Goal: Task Accomplishment & Management: Manage account settings

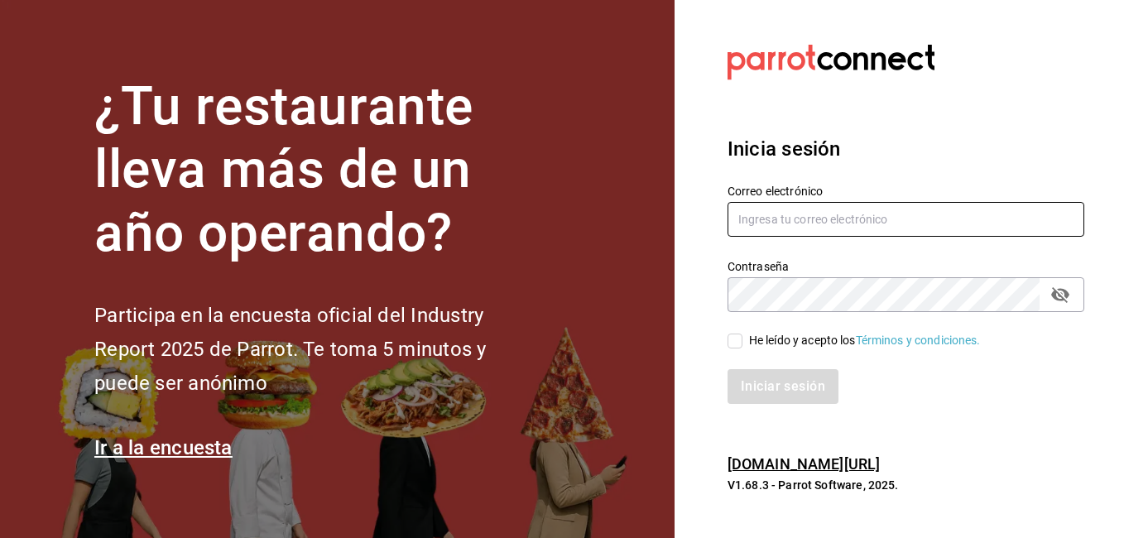
type input "[PERSON_NAME][EMAIL_ADDRESS][DOMAIN_NAME]"
click at [735, 334] on input "He leído y acepto los Términos y condiciones." at bounding box center [735, 341] width 15 height 15
checkbox input "true"
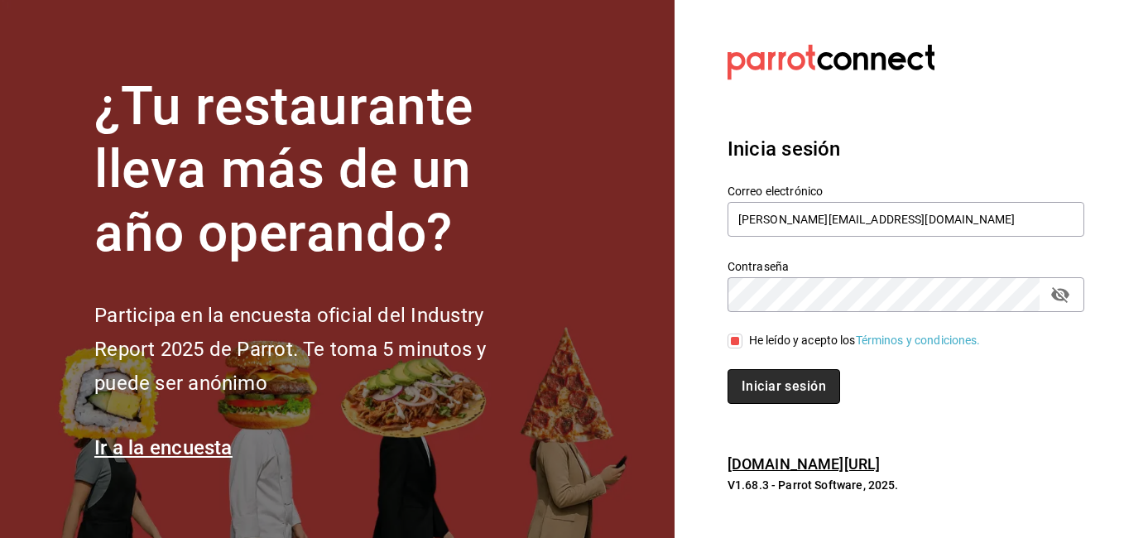
click at [752, 384] on button "Iniciar sesión" at bounding box center [784, 386] width 113 height 35
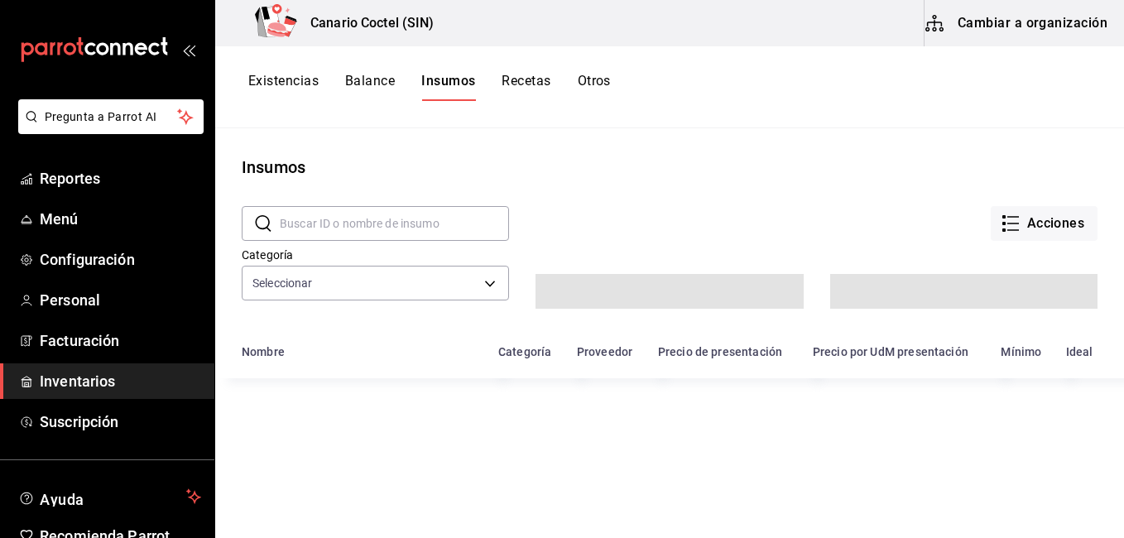
type input "563f52eb-053c-48b7-ad53-9ee251be5005,9a08ec74-f345-4677-a58d-9a3e64d1dcf5,9ef14…"
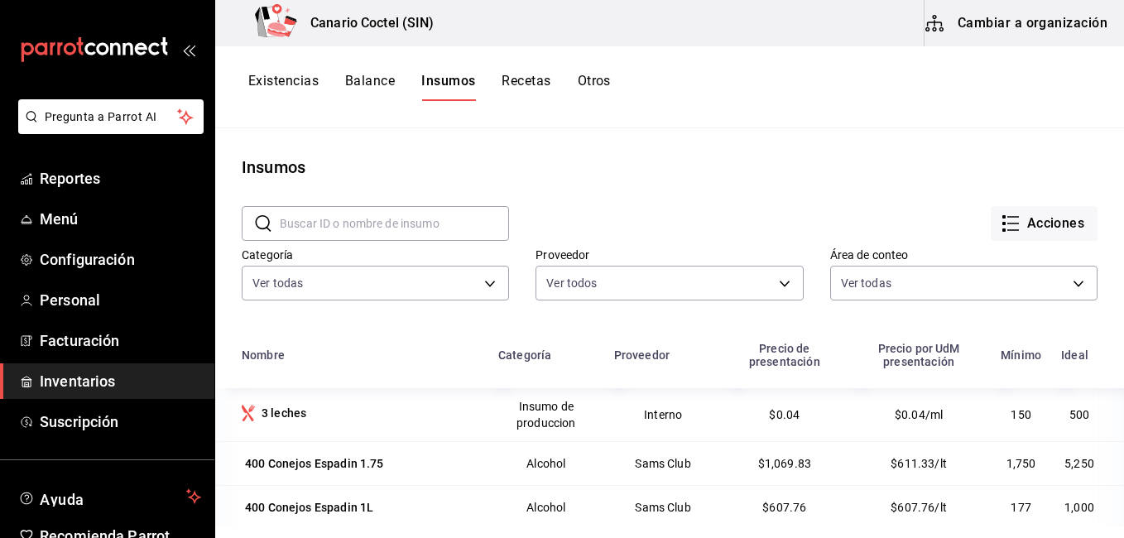
click at [1042, 27] on button "Cambiar a organización" at bounding box center [1018, 23] width 186 height 46
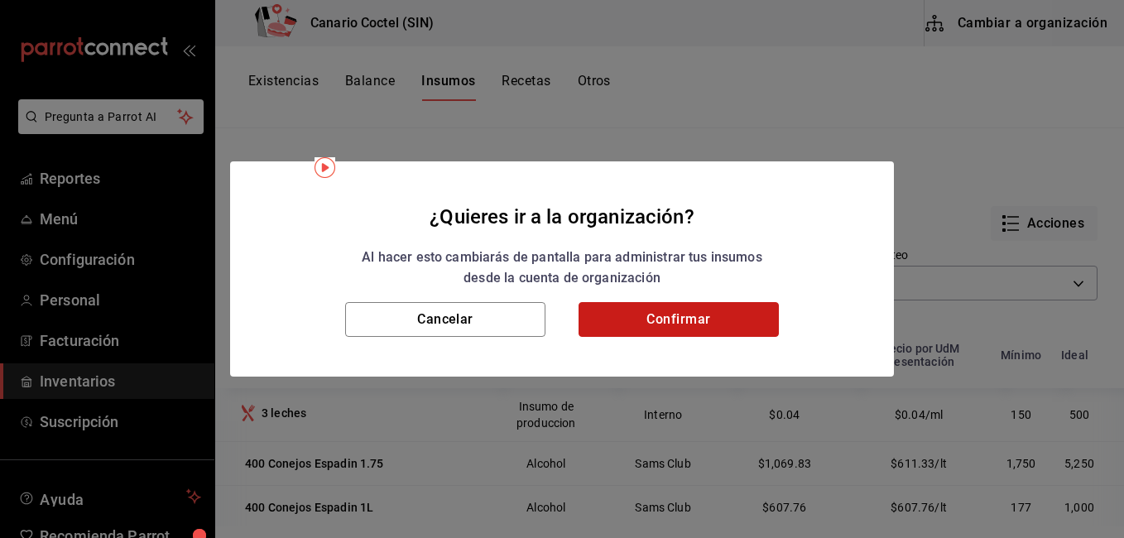
click at [728, 313] on button "Confirmar" at bounding box center [679, 319] width 200 height 35
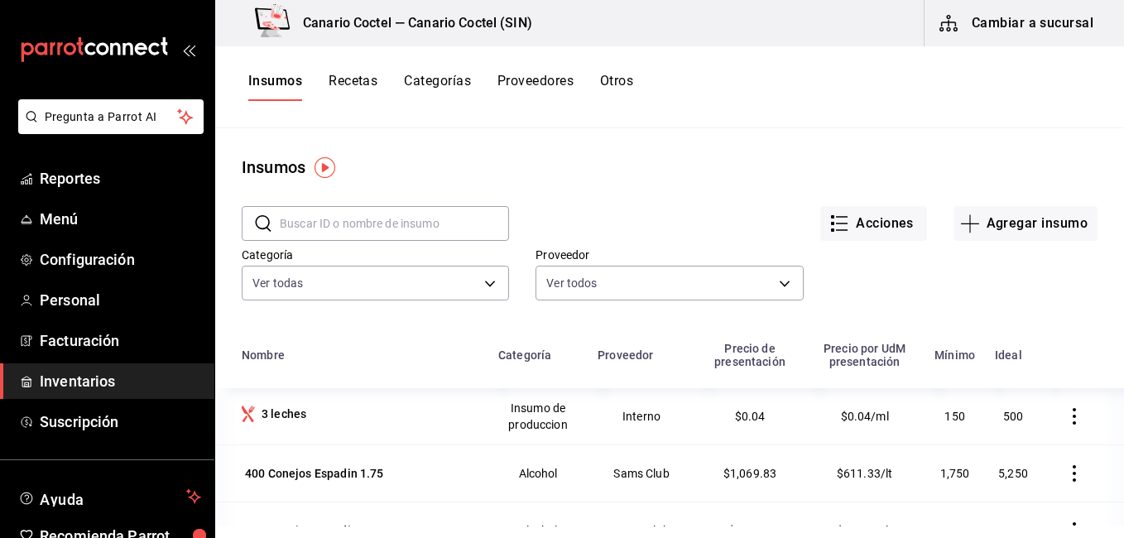
click at [728, 313] on div "​ ​ Acciones Agregar insumo Categoría Ver todas 563f52eb-053c-48b7-ad53-9ee251b…" at bounding box center [669, 256] width 909 height 152
click at [345, 85] on button "Recetas" at bounding box center [353, 87] width 49 height 28
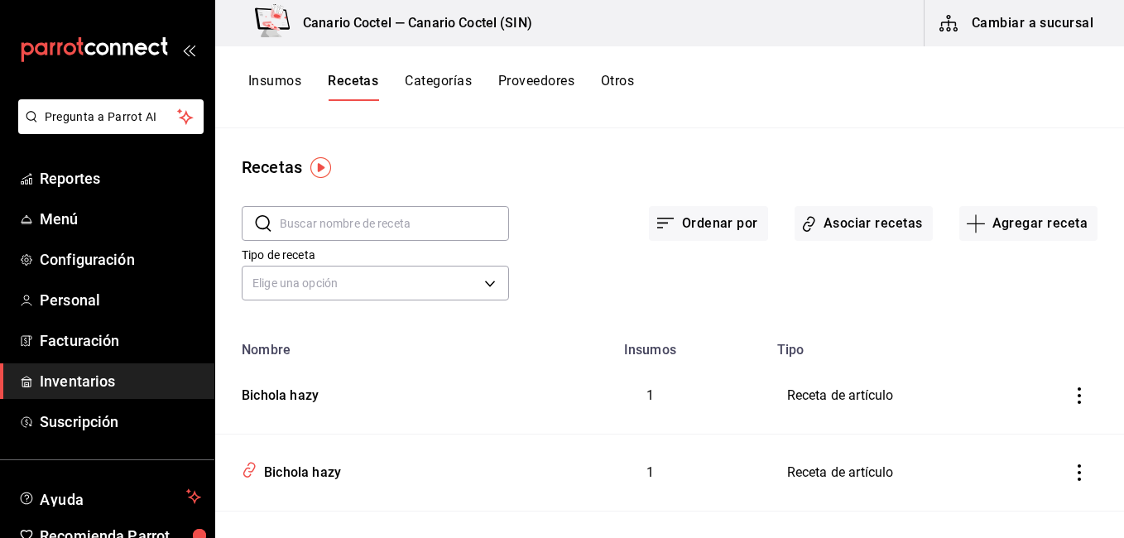
click at [436, 220] on input "text" at bounding box center [394, 223] width 229 height 33
type input "chee"
click at [263, 82] on button "Insumos" at bounding box center [274, 87] width 53 height 28
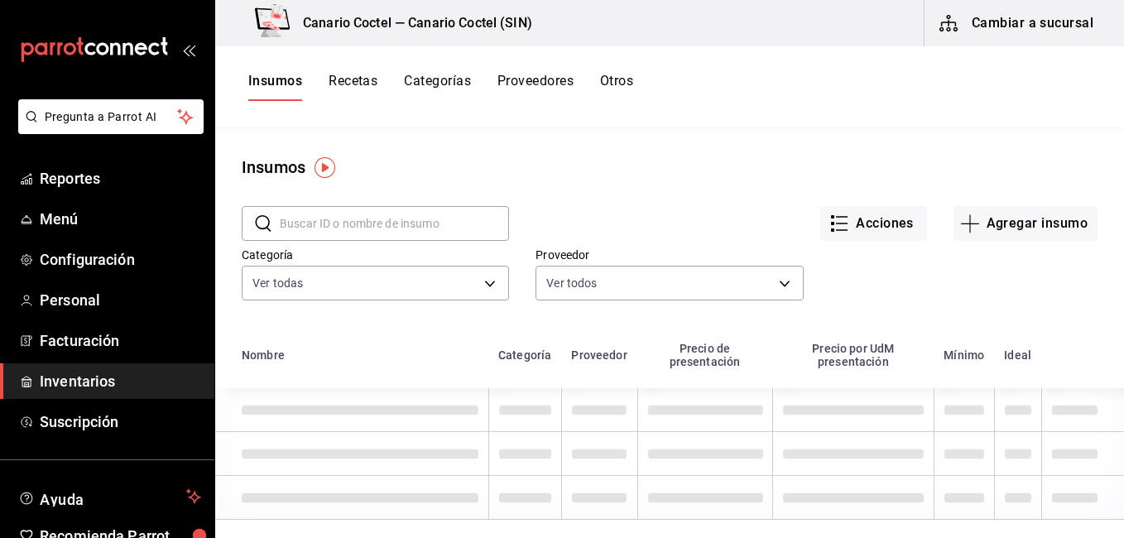
click at [344, 220] on input "text" at bounding box center [394, 223] width 229 height 33
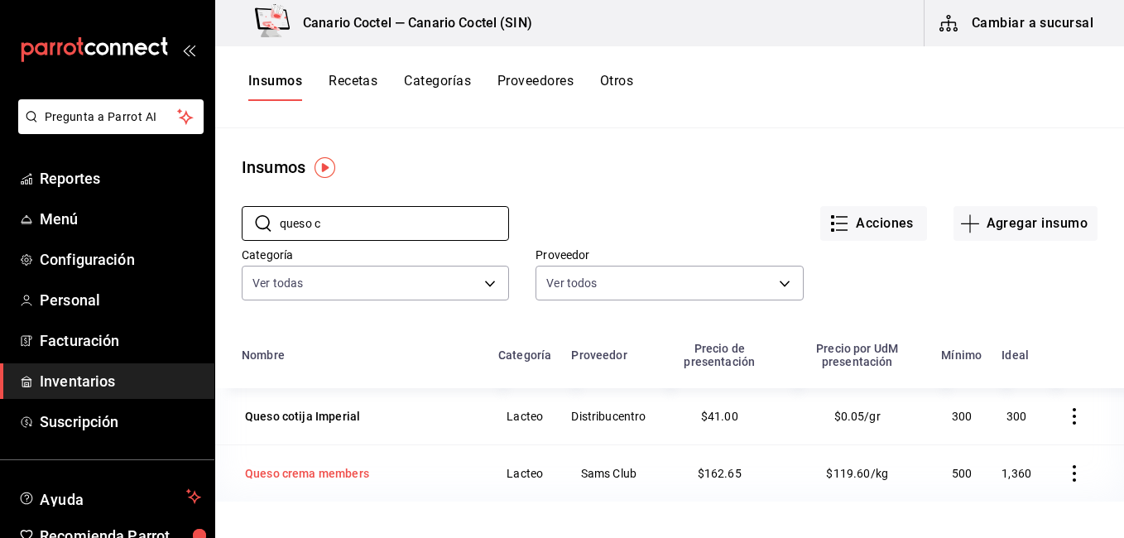
type input "queso c"
click at [345, 469] on div "Queso crema members" at bounding box center [307, 473] width 124 height 17
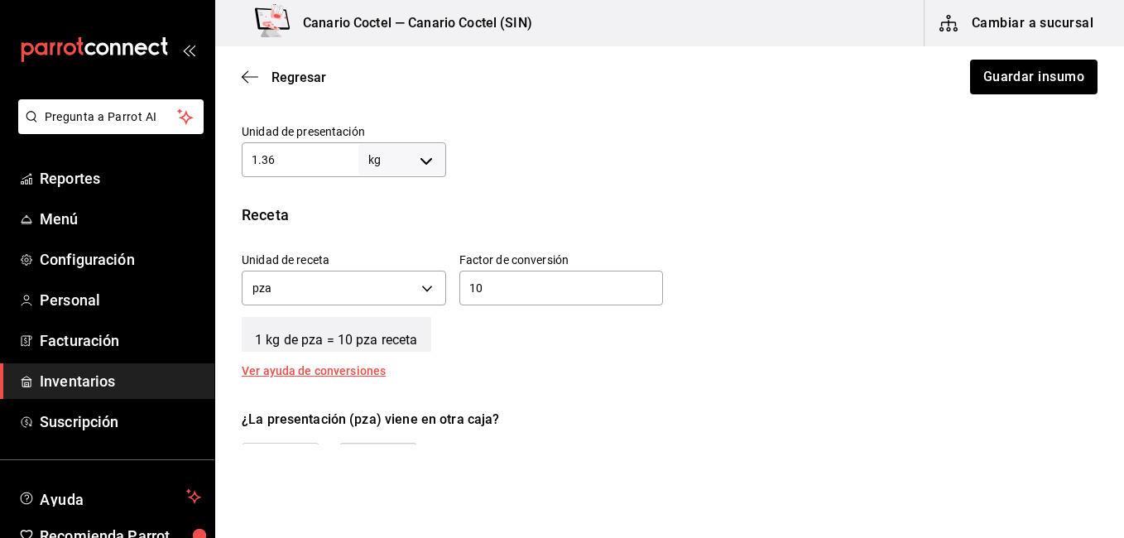
scroll to position [516, 0]
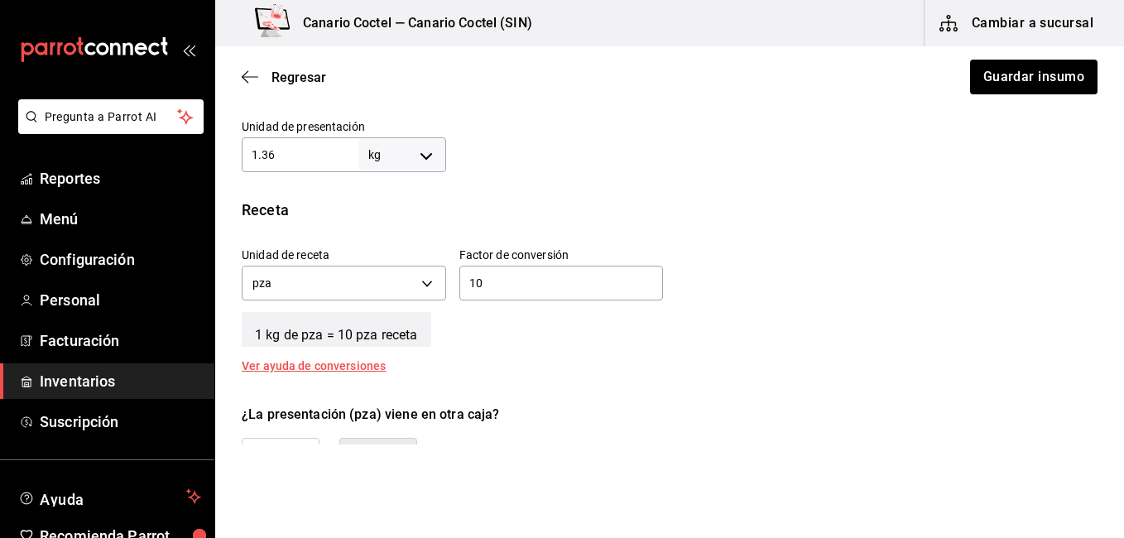
click at [634, 272] on div "10 ​" at bounding box center [561, 283] width 204 height 35
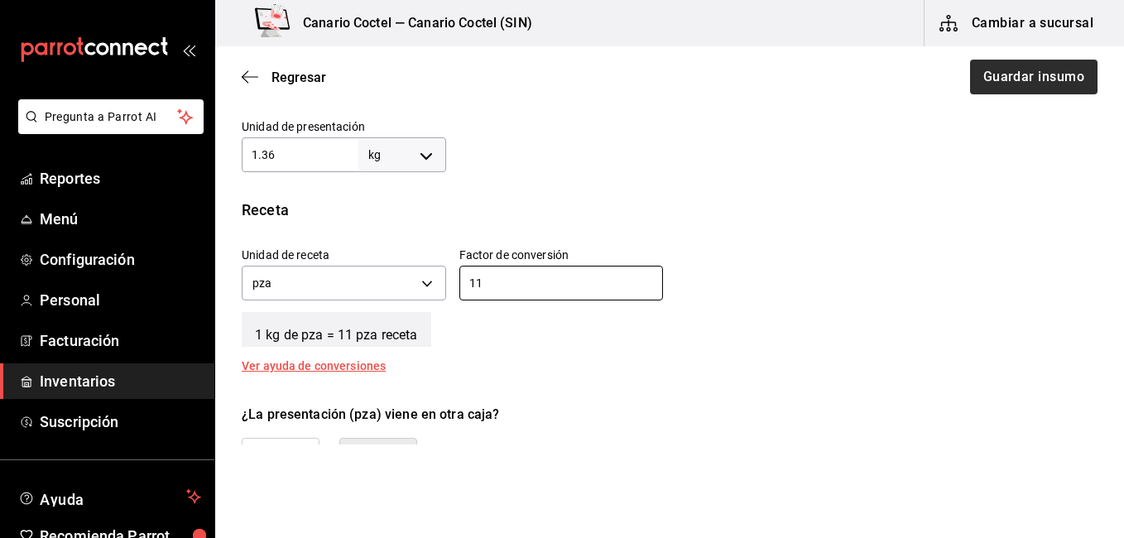
type input "11"
click at [1002, 74] on button "Guardar insumo" at bounding box center [1033, 77] width 129 height 35
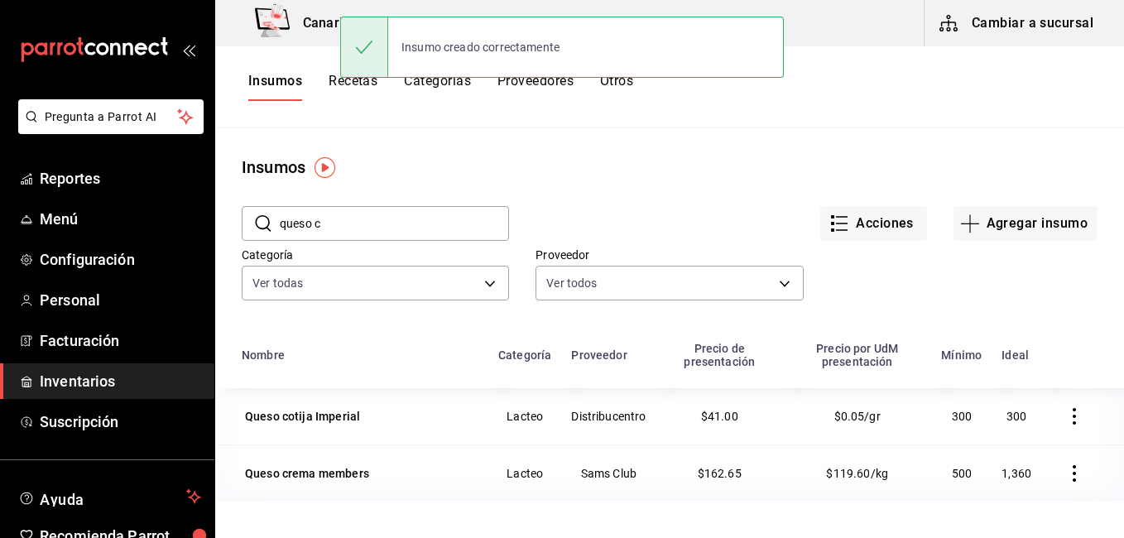
click at [352, 91] on button "Recetas" at bounding box center [353, 87] width 49 height 28
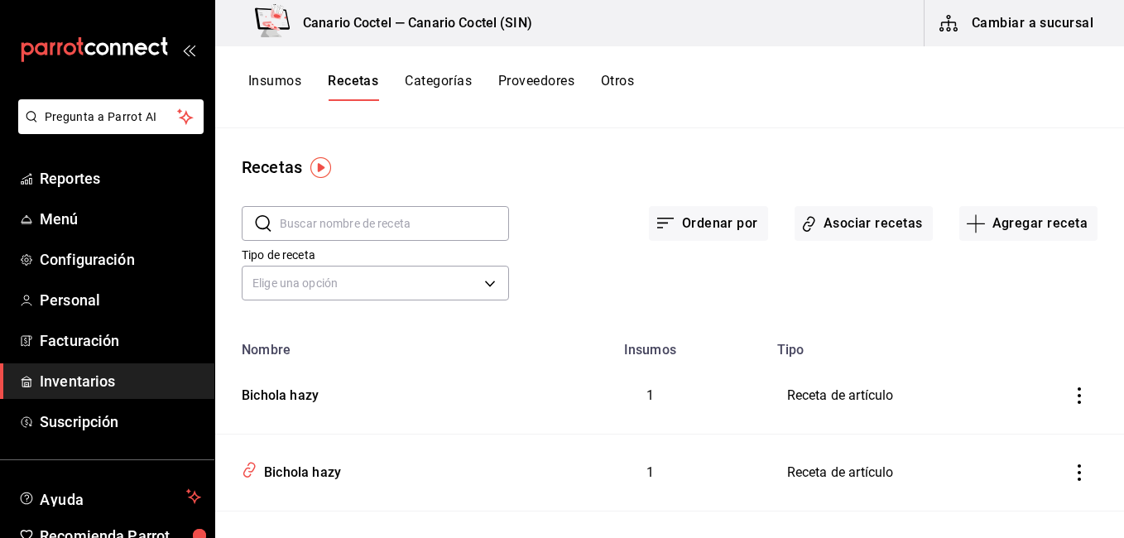
click at [340, 231] on input "text" at bounding box center [394, 223] width 229 height 33
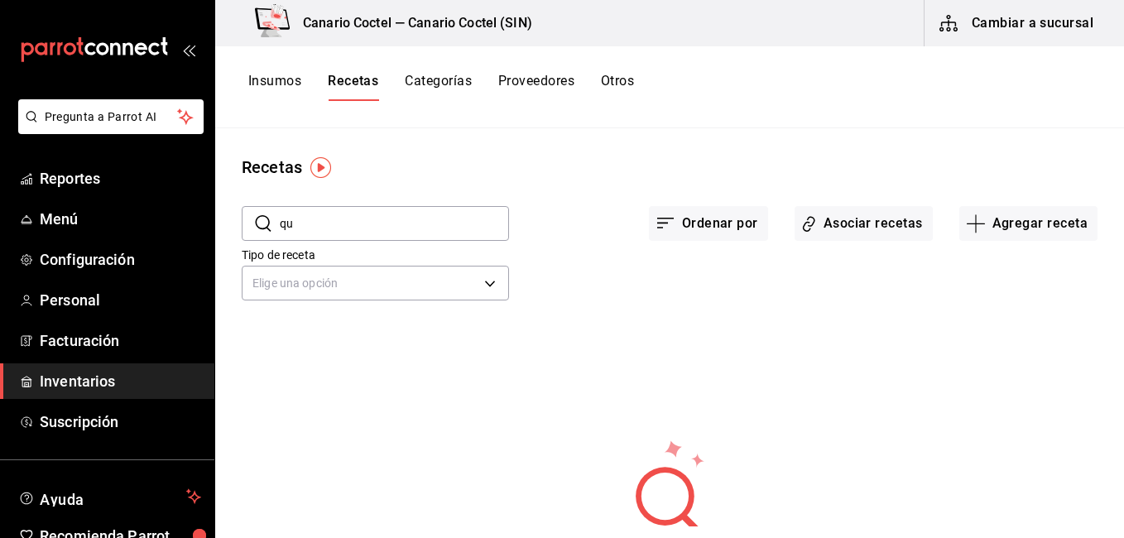
type input "q"
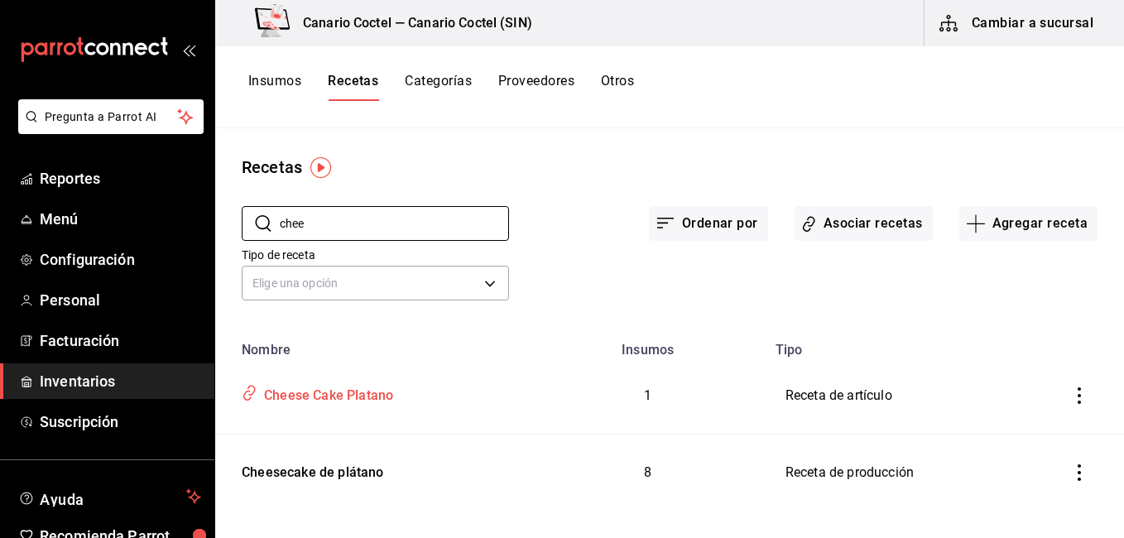
type input "chee"
click at [292, 397] on div "Cheese Cake Platano" at bounding box center [325, 393] width 136 height 26
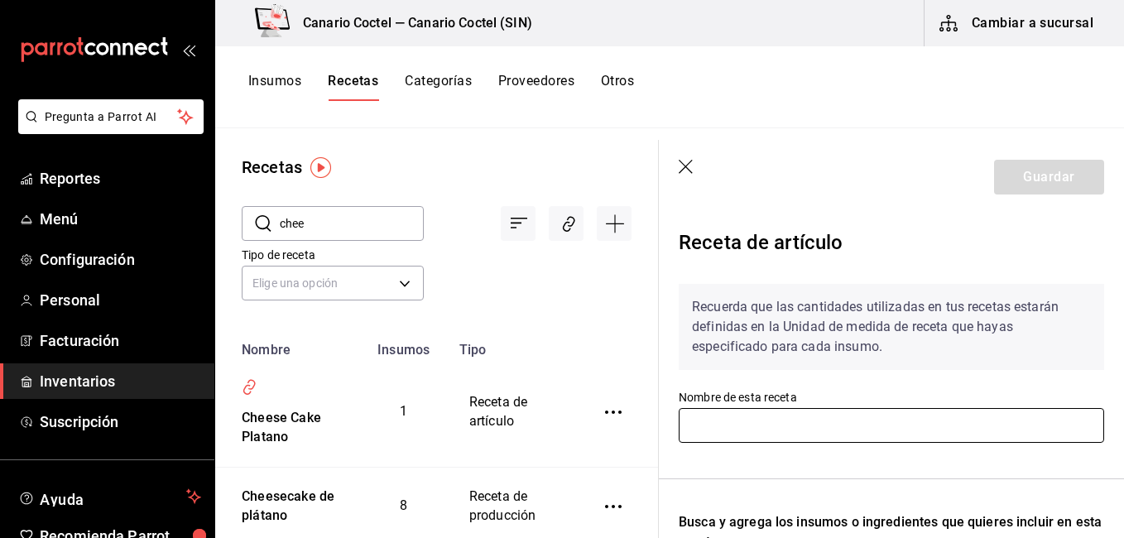
type input "Cheese Cake Platano"
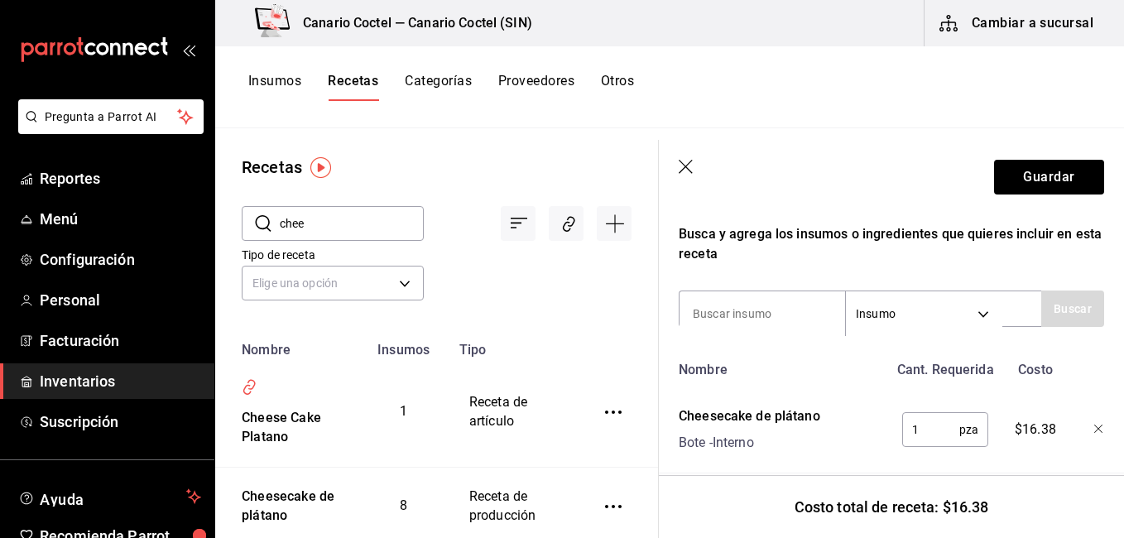
scroll to position [322, 0]
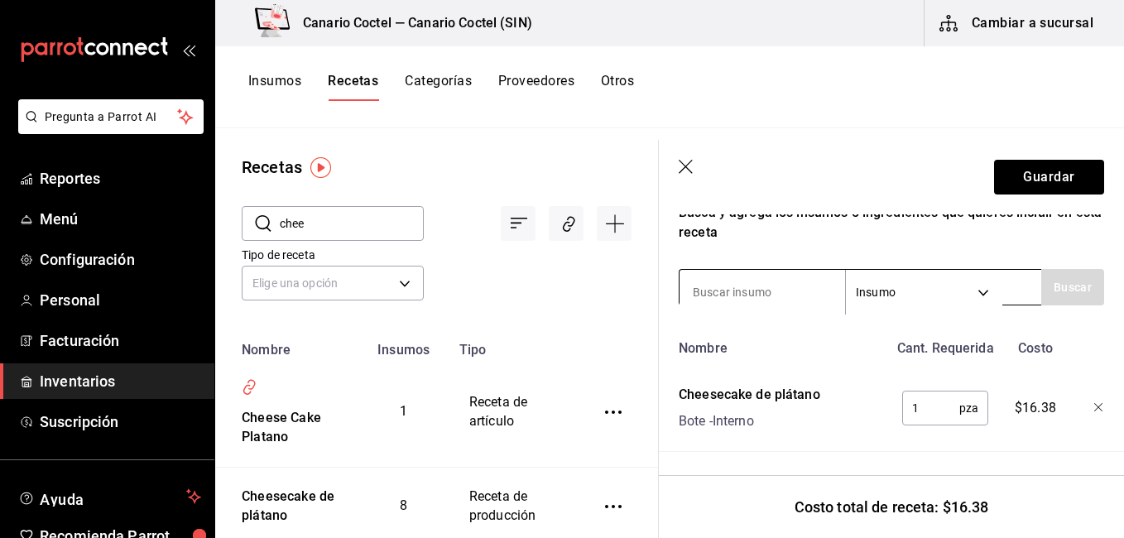
click at [746, 275] on input at bounding box center [763, 292] width 166 height 35
type input "almen"
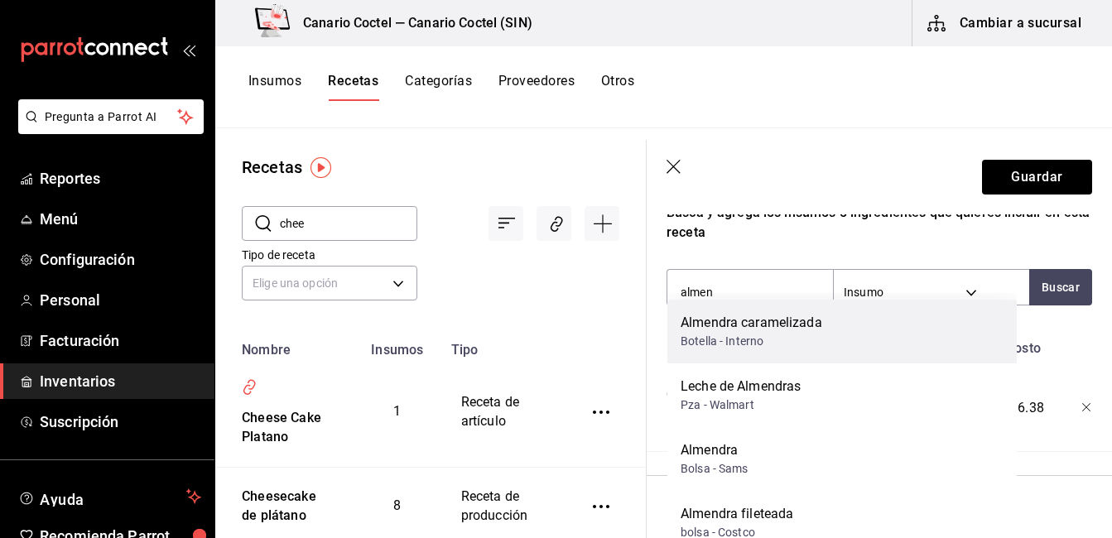
click at [754, 320] on div "Almendra caramelizada" at bounding box center [751, 323] width 142 height 20
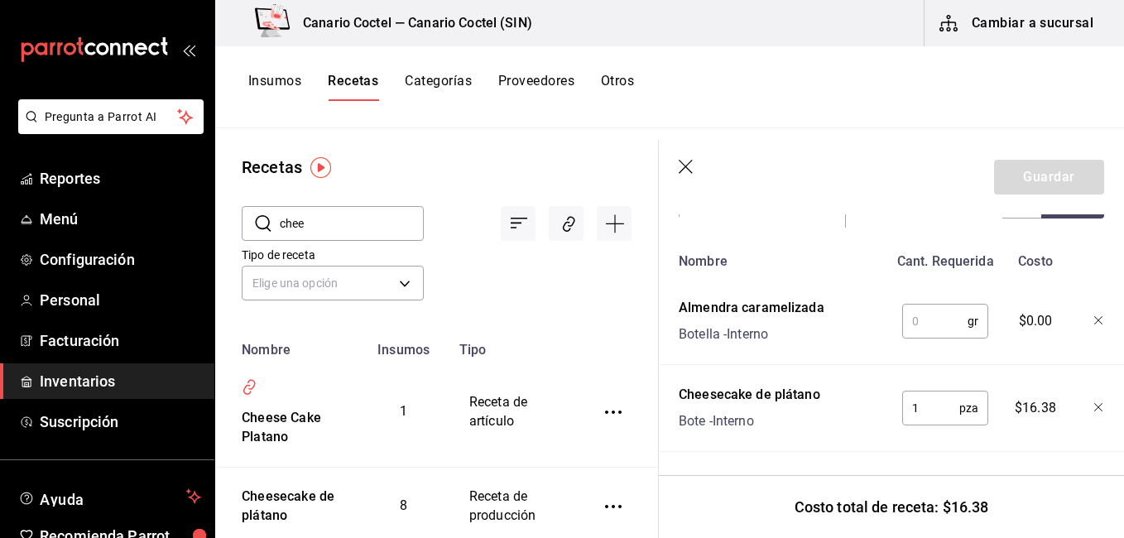
scroll to position [405, 0]
type input "d"
click at [696, 181] on header "Guardar" at bounding box center [891, 177] width 465 height 75
click at [690, 168] on icon "button" at bounding box center [687, 168] width 17 height 17
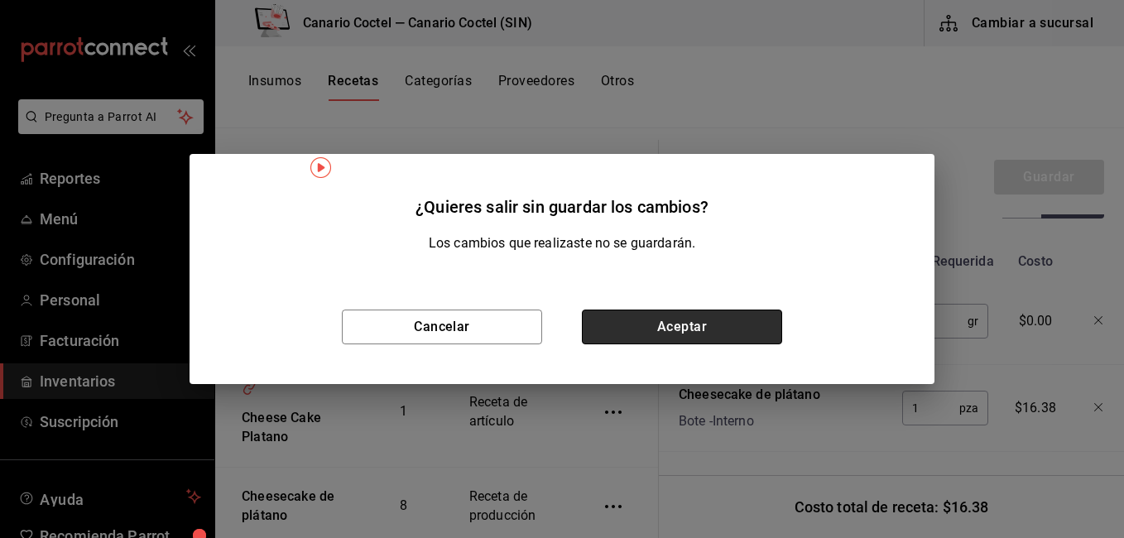
click at [694, 323] on button "Aceptar" at bounding box center [682, 327] width 200 height 35
